Goal: Transaction & Acquisition: Download file/media

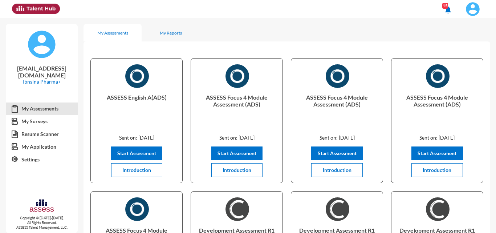
click at [472, 17] on button at bounding box center [473, 9] width 30 height 18
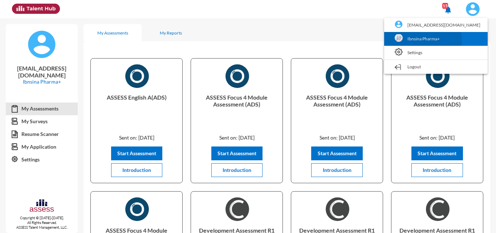
click at [436, 40] on link "Ibnsina Pharma+" at bounding box center [436, 39] width 96 height 14
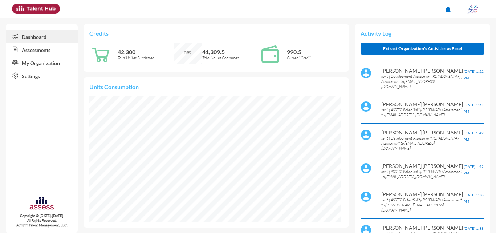
scroll to position [126, 251]
click at [41, 52] on link "Assessments" at bounding box center [42, 49] width 72 height 13
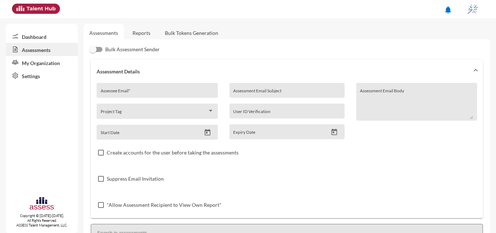
click at [143, 38] on link "Reports" at bounding box center [141, 33] width 29 height 18
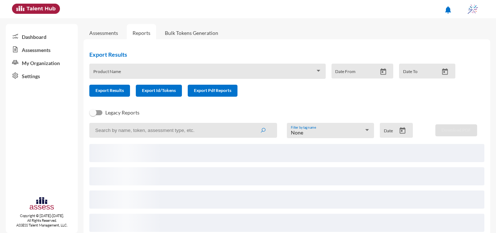
click at [182, 68] on div "Product Name" at bounding box center [207, 73] width 228 height 11
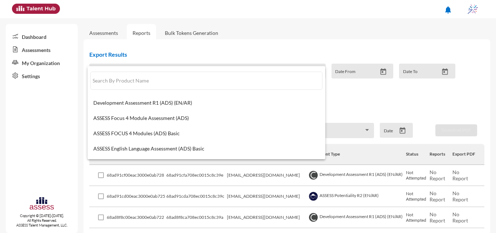
click at [45, 114] on div at bounding box center [248, 116] width 496 height 233
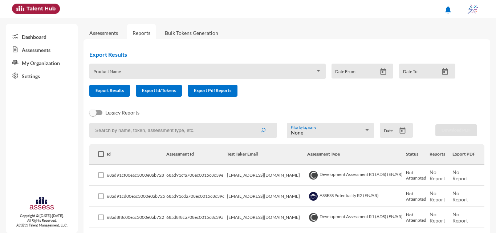
click at [125, 126] on input at bounding box center [183, 130] width 188 height 15
type input "ayman"
click at [251, 123] on button "submit" at bounding box center [262, 129] width 23 height 13
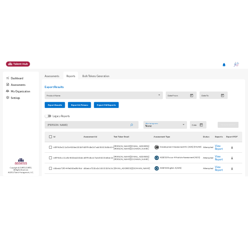
scroll to position [73, 0]
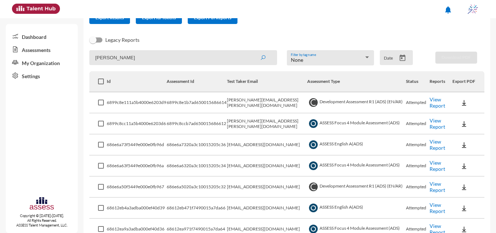
click at [461, 123] on img at bounding box center [464, 123] width 7 height 7
click at [435, 125] on div at bounding box center [248, 116] width 496 height 233
click at [434, 124] on link "View Report" at bounding box center [438, 123] width 16 height 12
click at [437, 102] on link "View Report" at bounding box center [438, 102] width 16 height 12
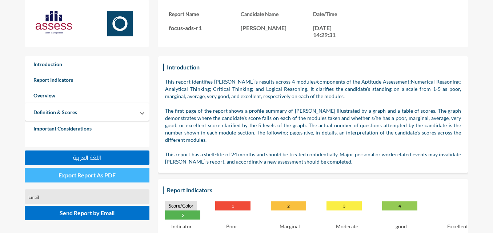
click at [118, 176] on button "Export Report As PDF" at bounding box center [87, 175] width 125 height 15
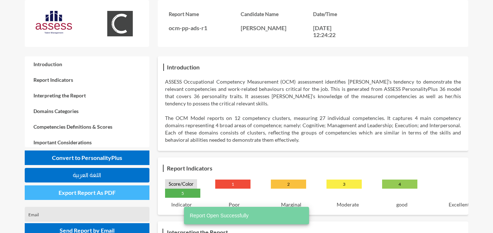
click at [85, 190] on span "Export Report As PDF" at bounding box center [86, 192] width 57 height 7
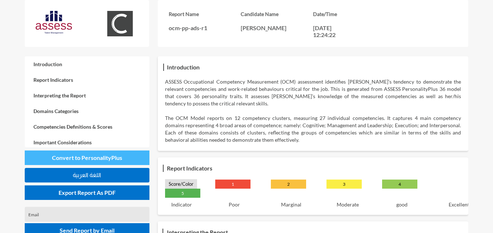
click at [90, 159] on span "Convert to PersonalityPlus" at bounding box center [87, 157] width 70 height 7
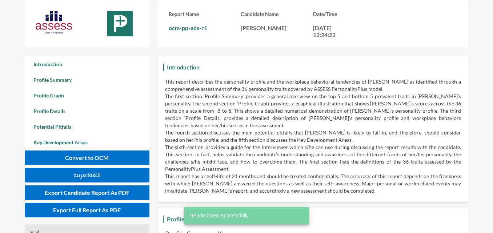
scroll to position [233, 493]
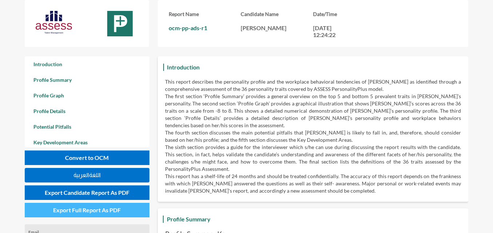
click at [97, 210] on span "Export Full Report As PDF" at bounding box center [87, 209] width 68 height 7
